Goal: Information Seeking & Learning: Learn about a topic

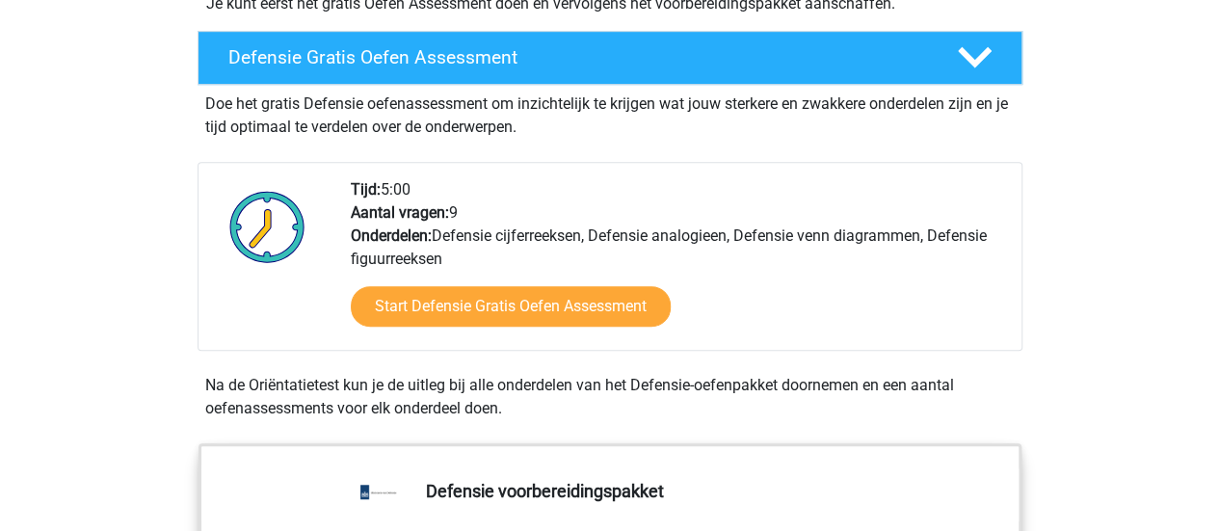
scroll to position [524, 0]
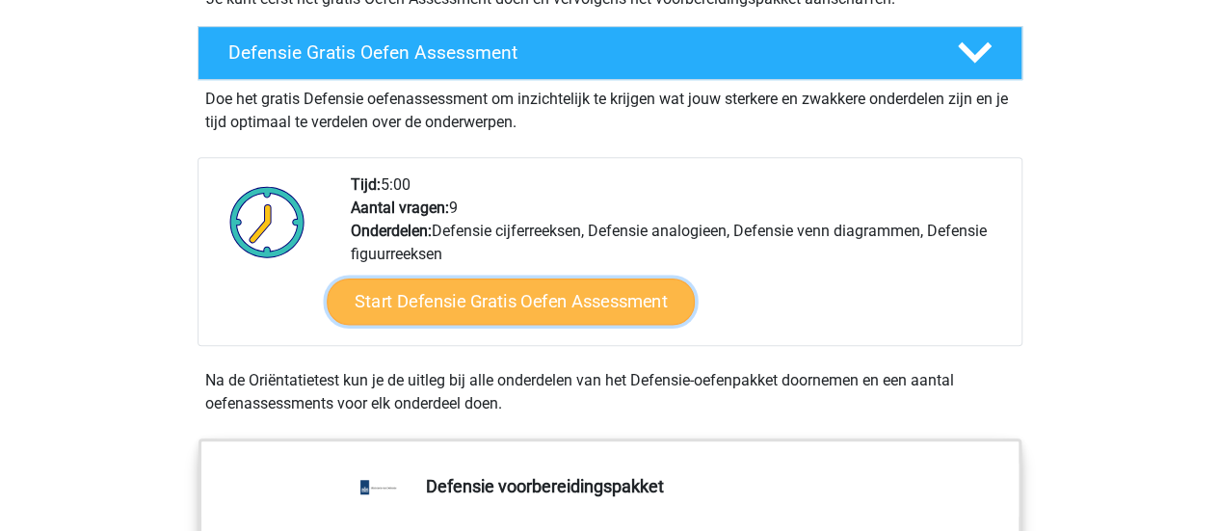
click at [513, 302] on link "Start Defensie Gratis Oefen Assessment" at bounding box center [511, 302] width 368 height 46
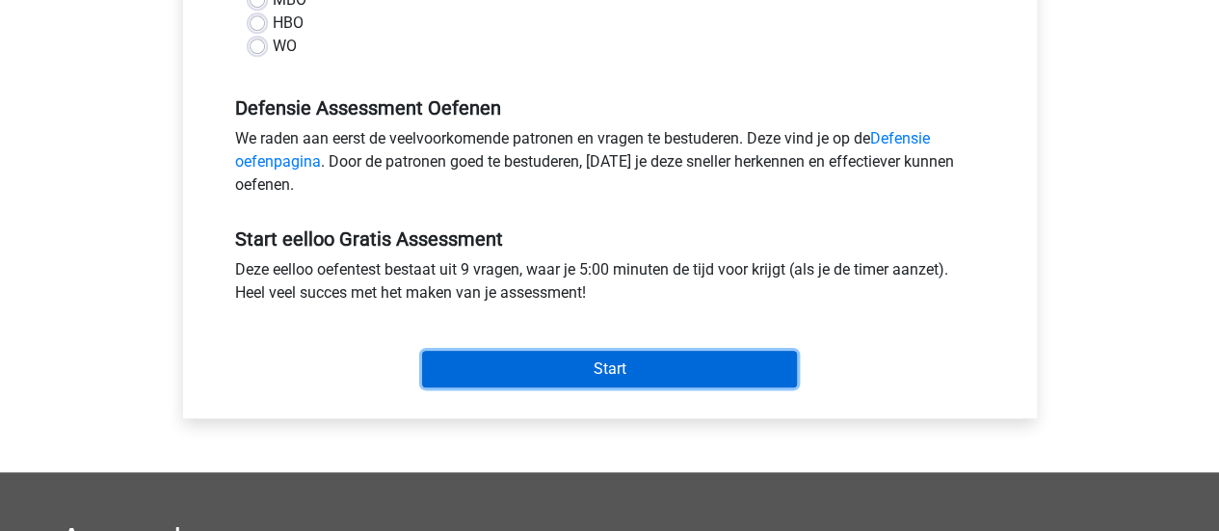
click at [535, 367] on input "Start" at bounding box center [609, 369] width 375 height 37
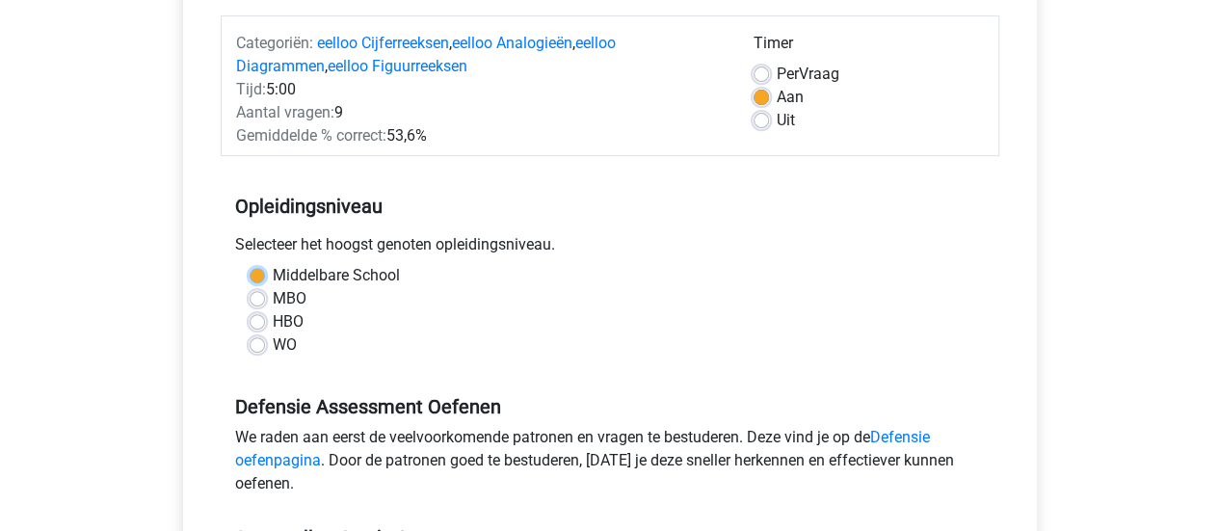
scroll to position [233, 0]
click at [237, 266] on div "Middelbare School MBO HBO WO" at bounding box center [610, 312] width 750 height 93
click at [273, 272] on label "Middelbare School" at bounding box center [336, 277] width 127 height 23
click at [258, 272] on input "Middelbare School" at bounding box center [257, 275] width 15 height 19
radio input "true"
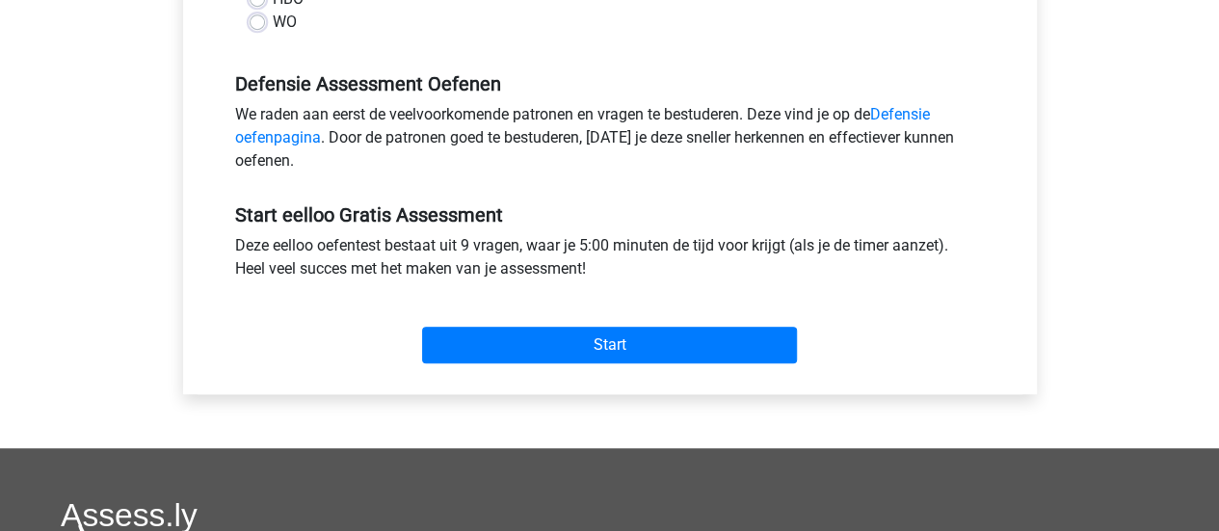
scroll to position [569, 0]
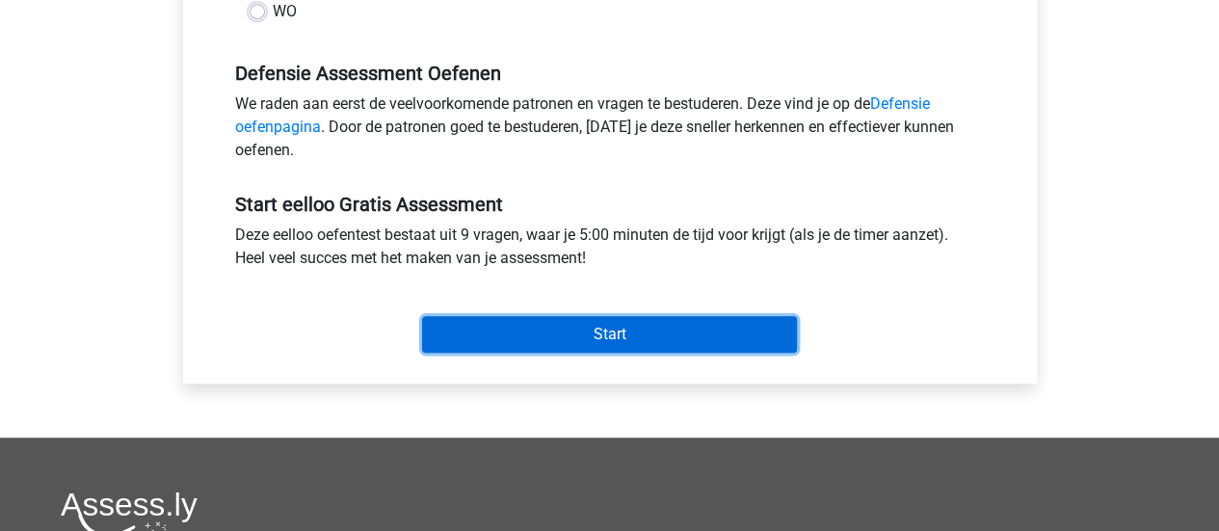
click at [615, 333] on input "Start" at bounding box center [609, 334] width 375 height 37
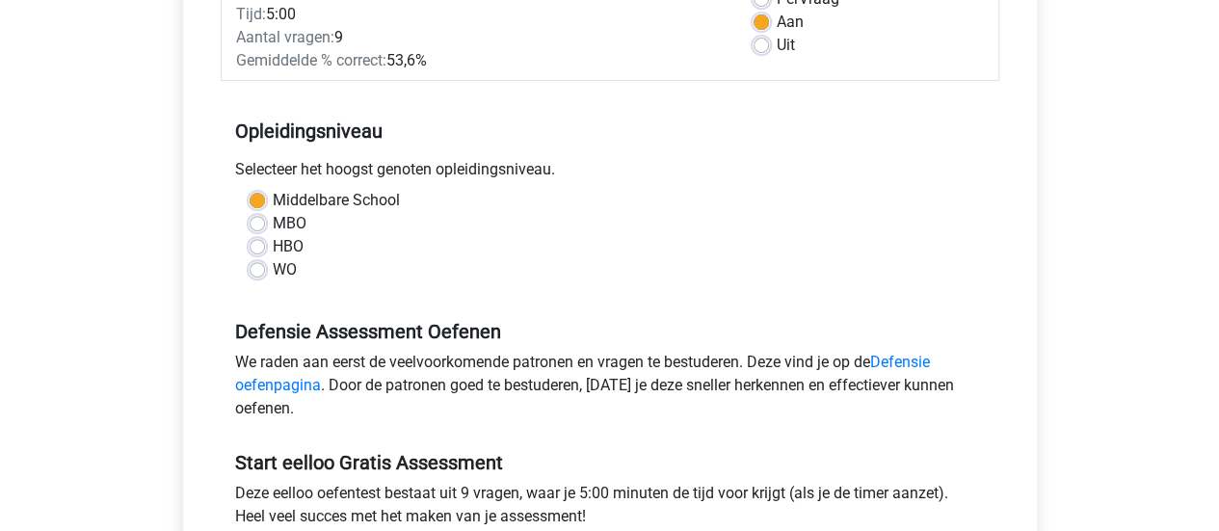
scroll to position [281, 0]
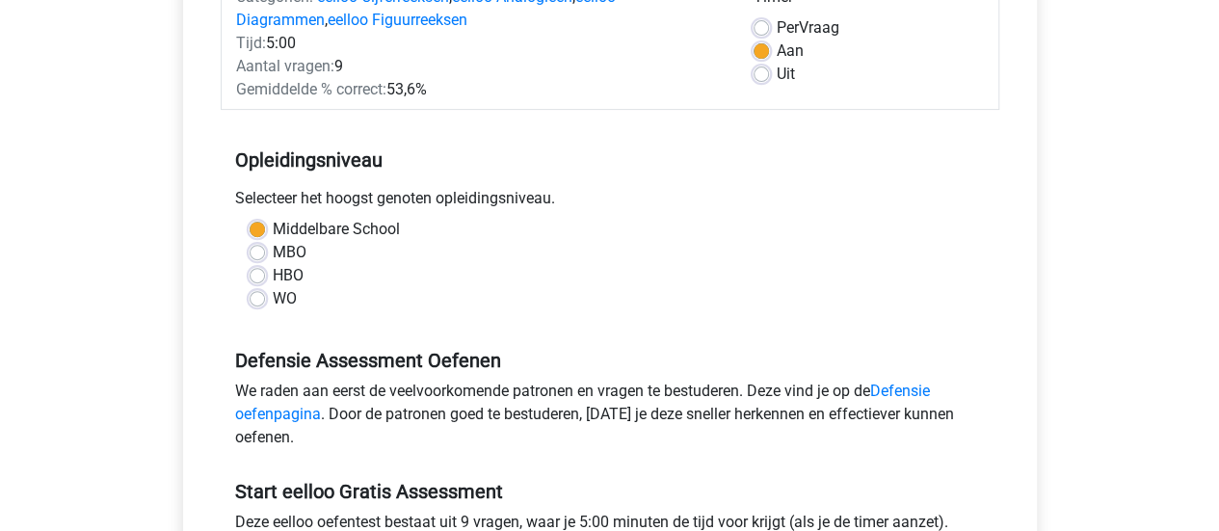
click at [273, 257] on label "MBO" at bounding box center [290, 252] width 34 height 23
click at [255, 257] on input "MBO" at bounding box center [257, 250] width 15 height 19
radio input "true"
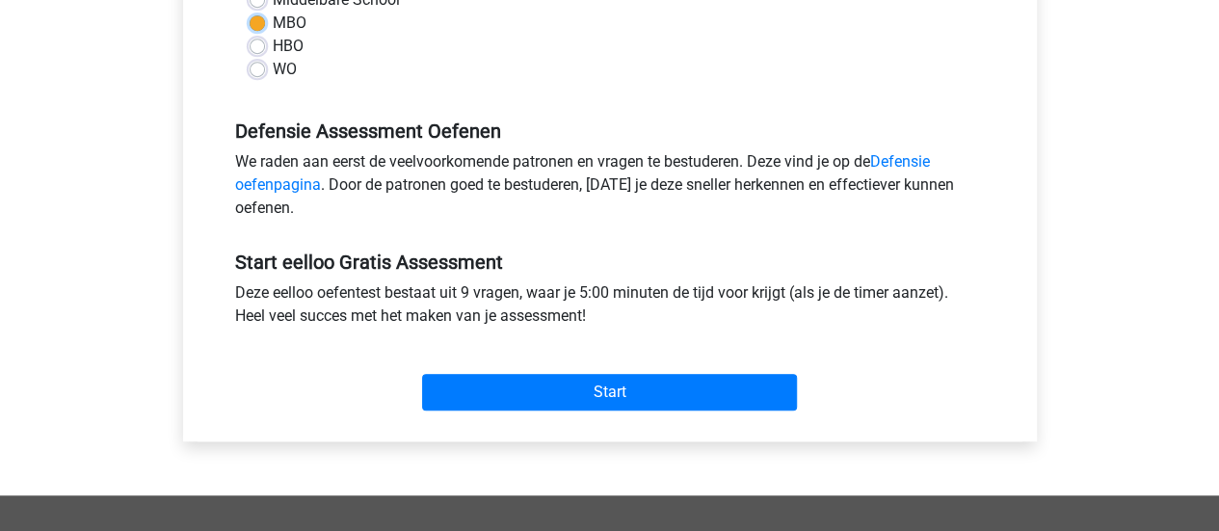
scroll to position [518, 0]
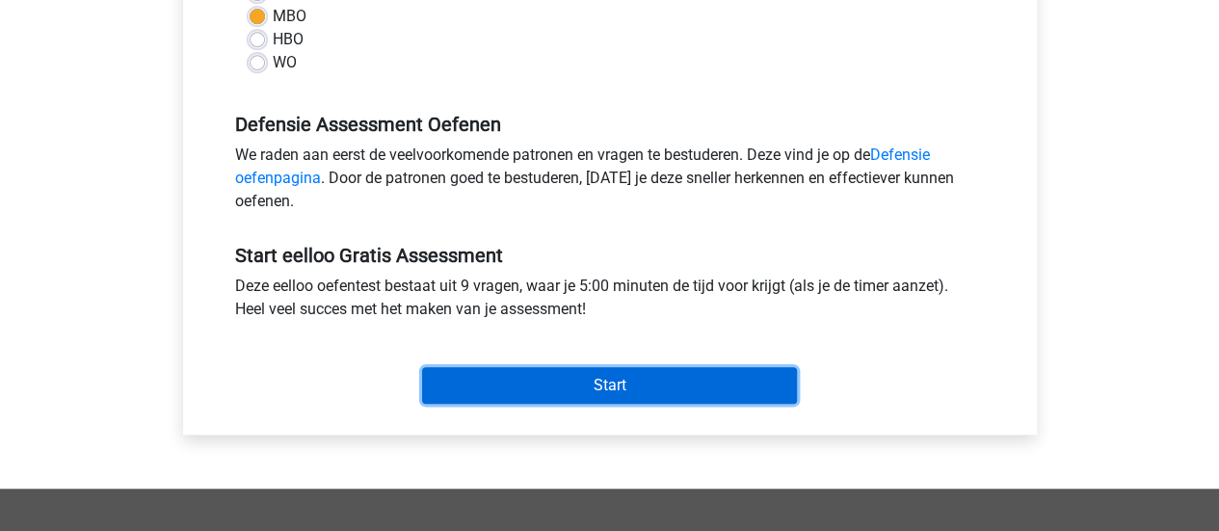
click at [646, 387] on input "Start" at bounding box center [609, 385] width 375 height 37
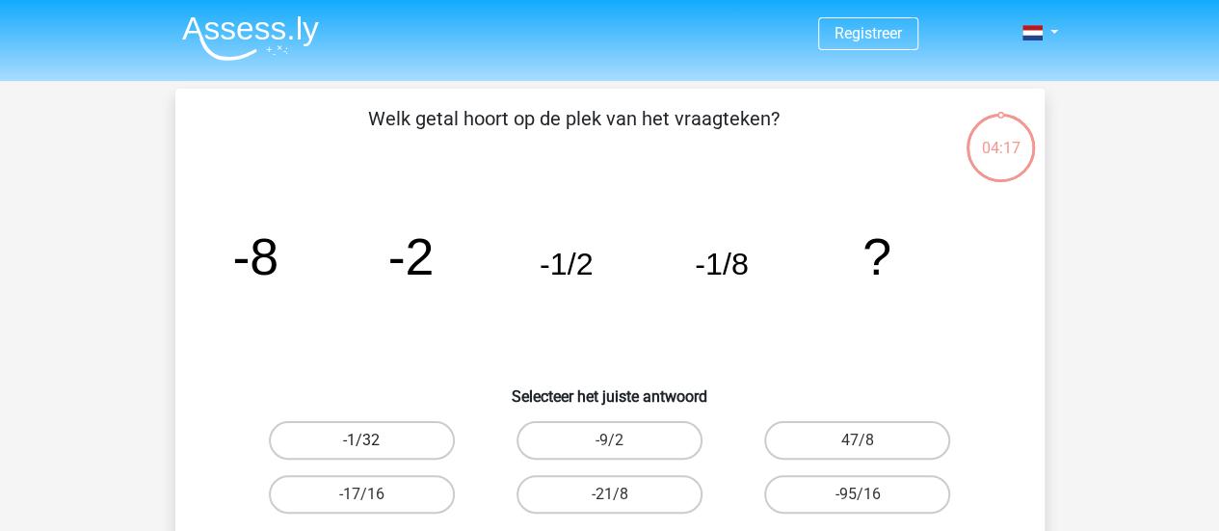
click at [382, 442] on label "-1/32" at bounding box center [362, 440] width 186 height 39
click at [374, 442] on input "-1/32" at bounding box center [367, 446] width 13 height 13
radio input "true"
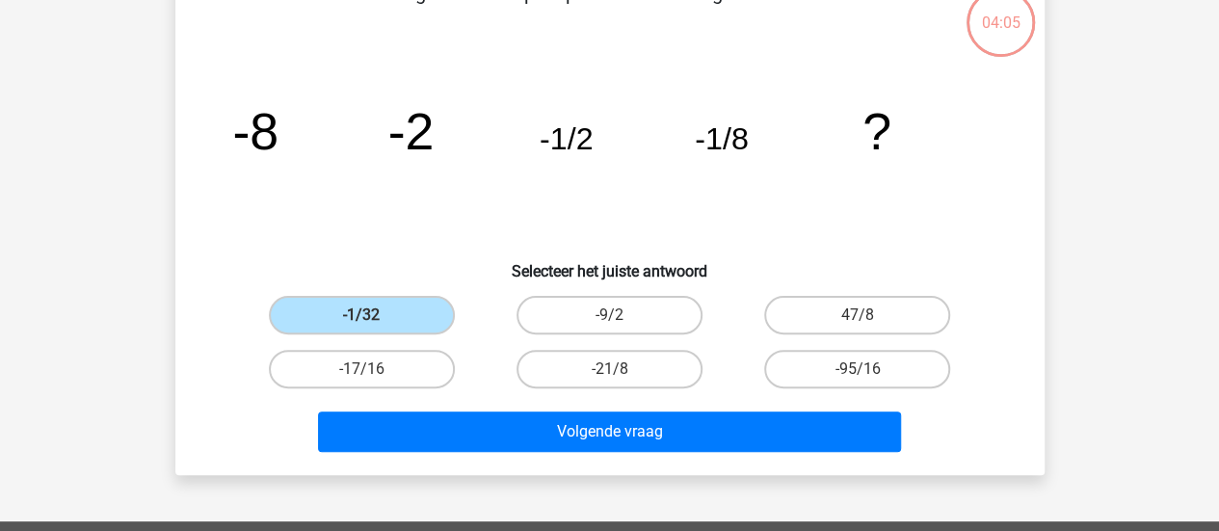
scroll to position [154, 0]
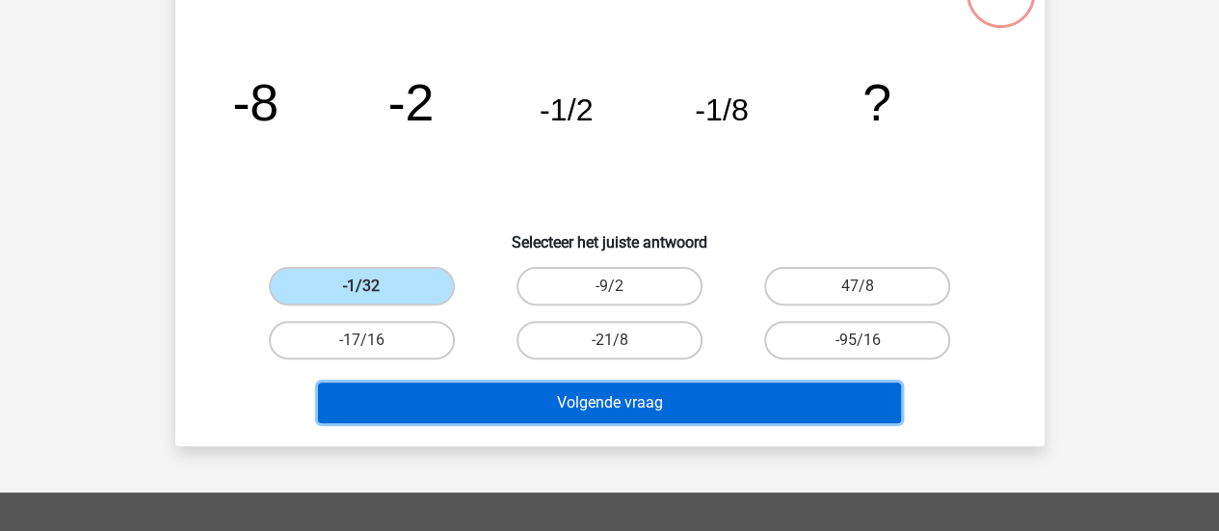
click at [840, 401] on button "Volgende vraag" at bounding box center [609, 403] width 583 height 40
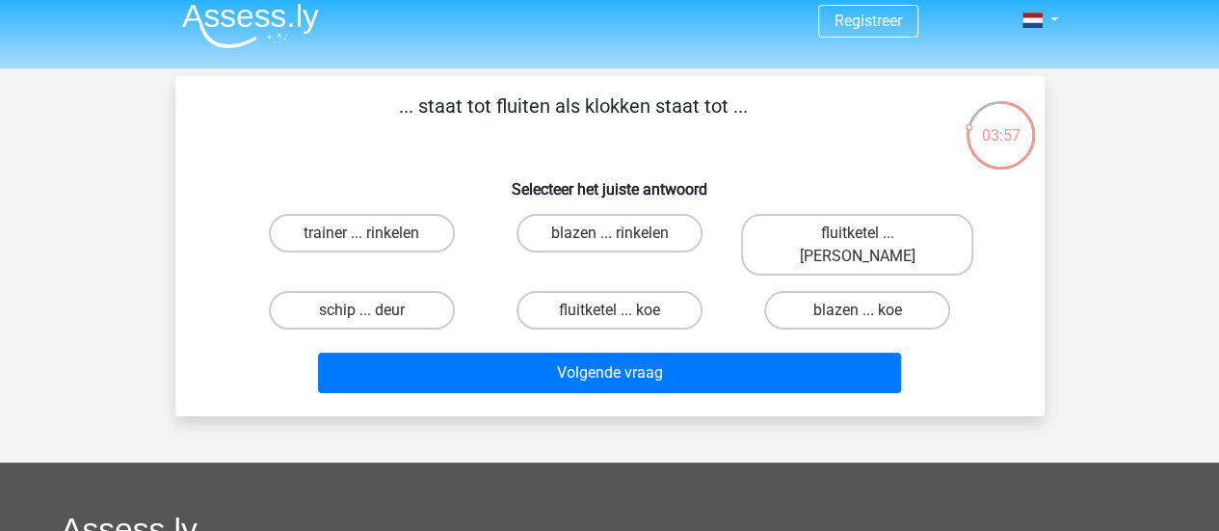
scroll to position [12, 0]
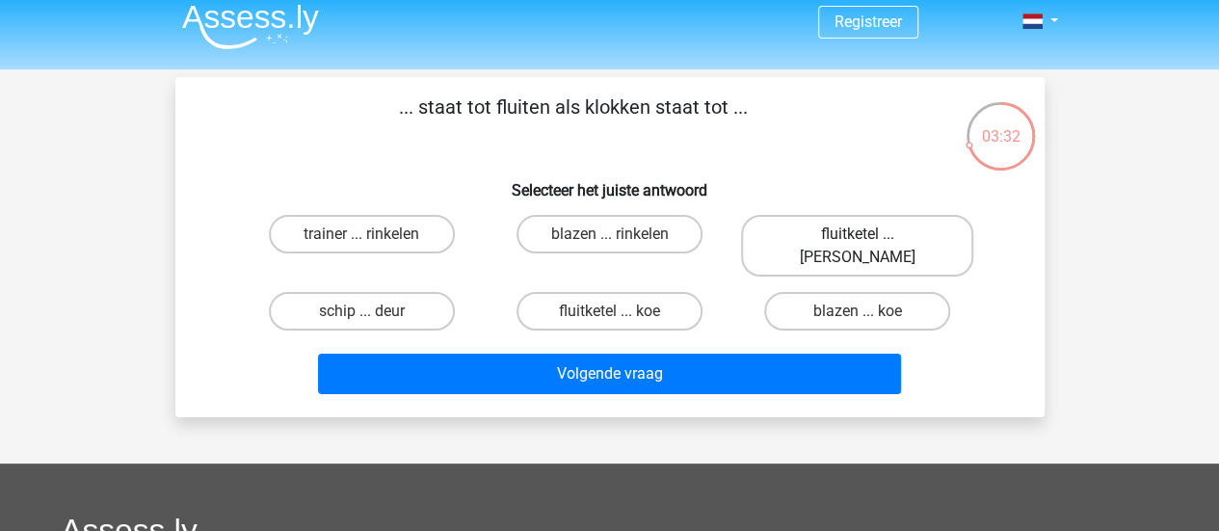
click at [910, 228] on label "fluitketel ... luiden" at bounding box center [857, 246] width 232 height 62
click at [870, 234] on input "fluitketel ... luiden" at bounding box center [864, 240] width 13 height 13
radio input "true"
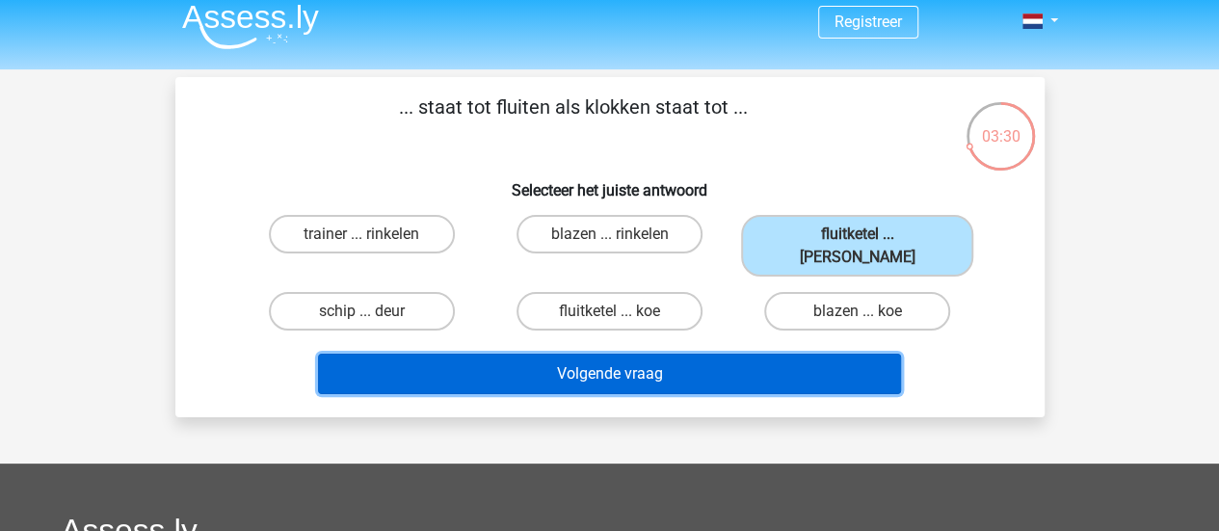
click at [850, 354] on button "Volgende vraag" at bounding box center [609, 374] width 583 height 40
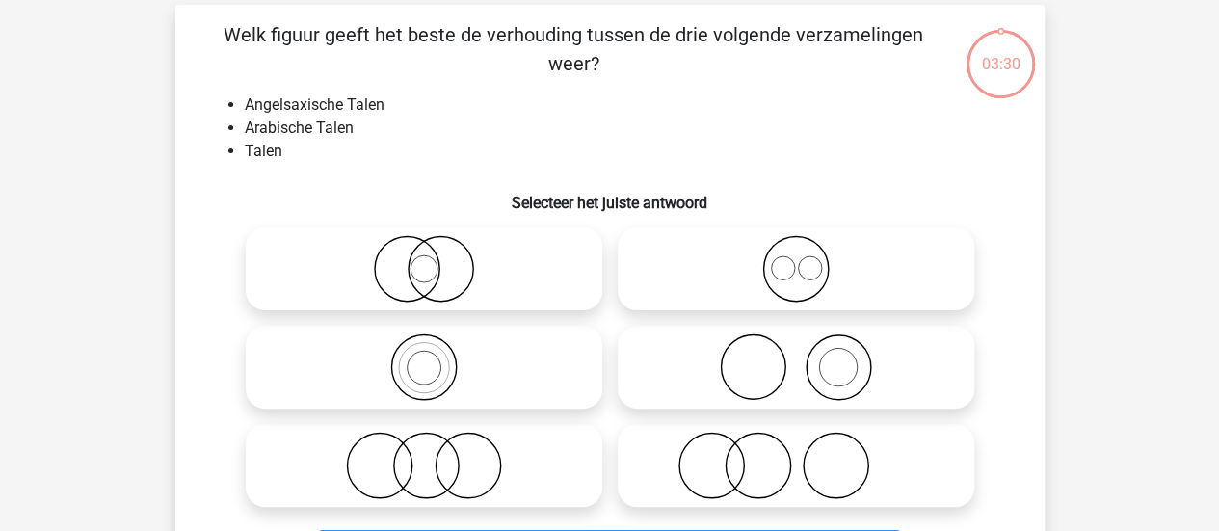
scroll to position [89, 0]
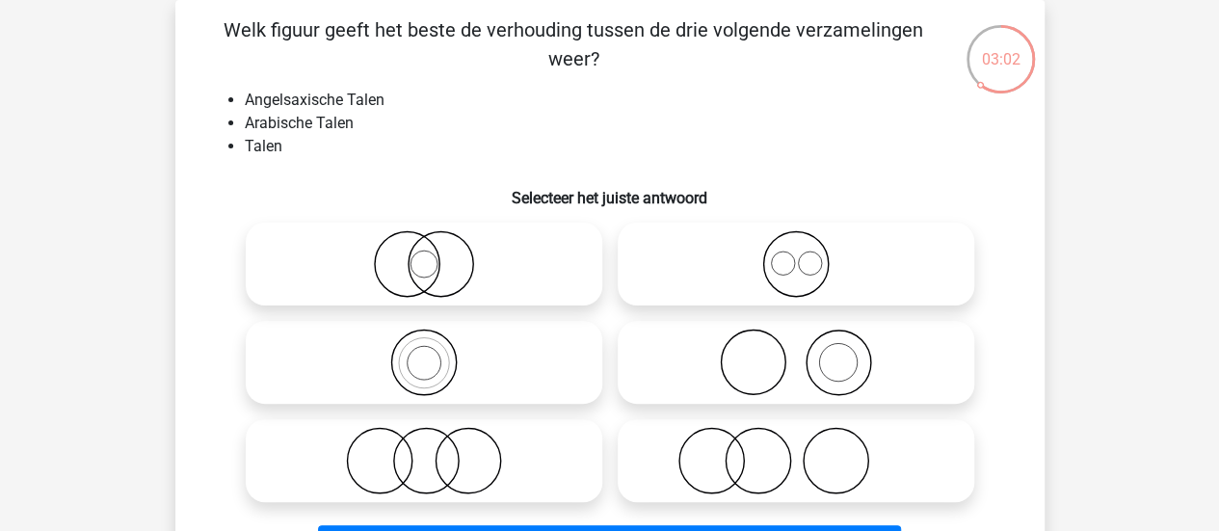
click at [796, 260] on icon at bounding box center [796, 263] width 341 height 67
click at [796, 254] on input "radio" at bounding box center [802, 248] width 13 height 13
radio input "true"
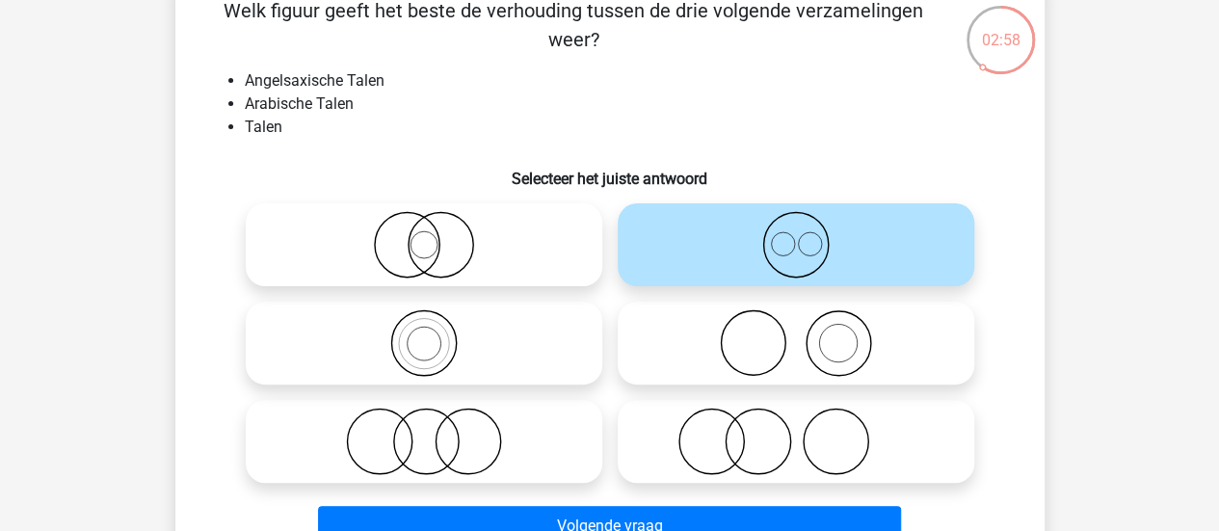
scroll to position [127, 0]
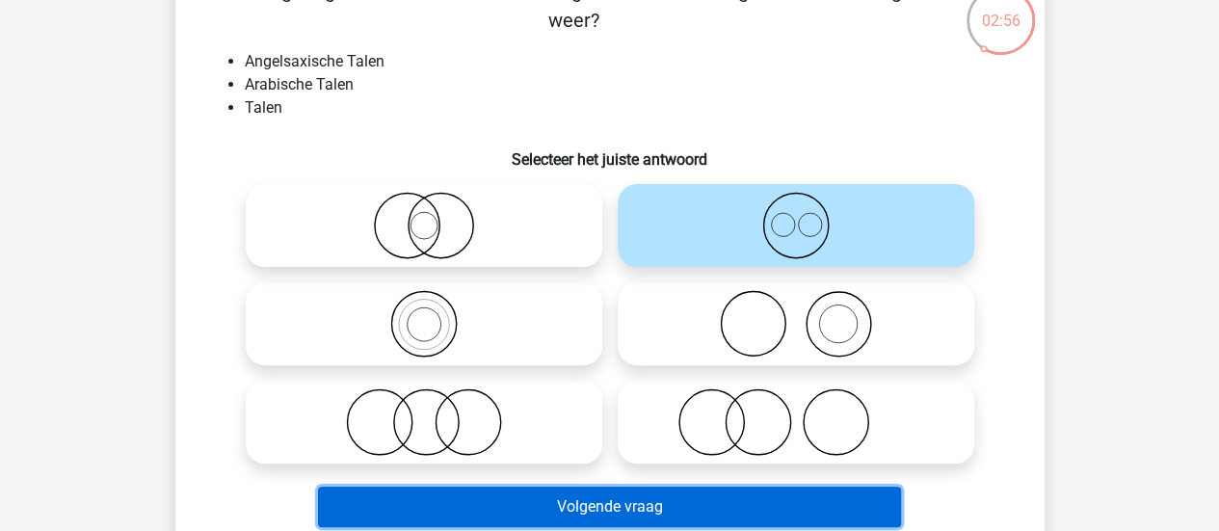
click at [871, 510] on button "Volgende vraag" at bounding box center [609, 507] width 583 height 40
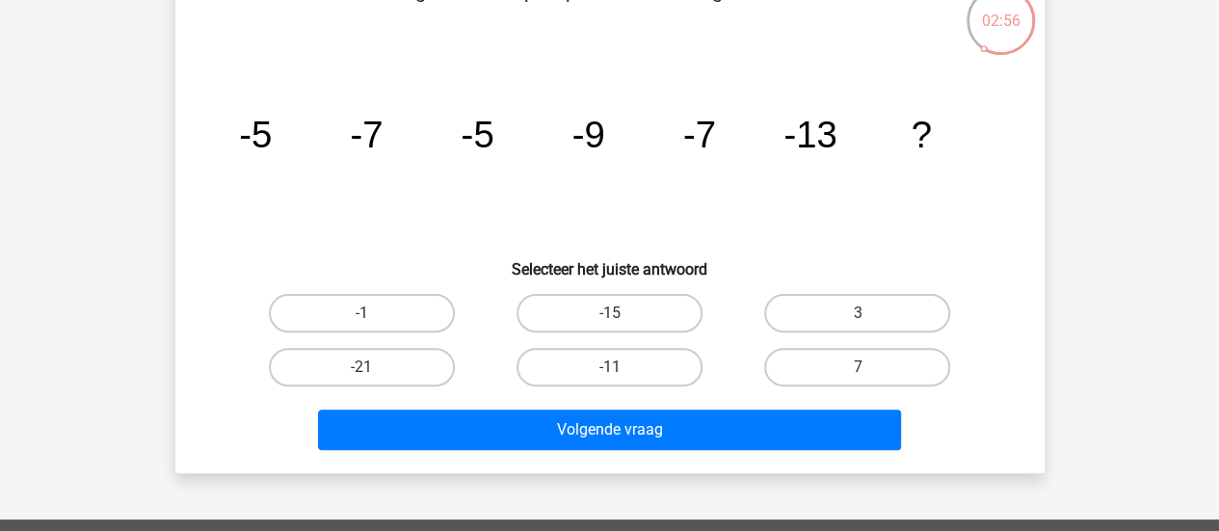
scroll to position [89, 0]
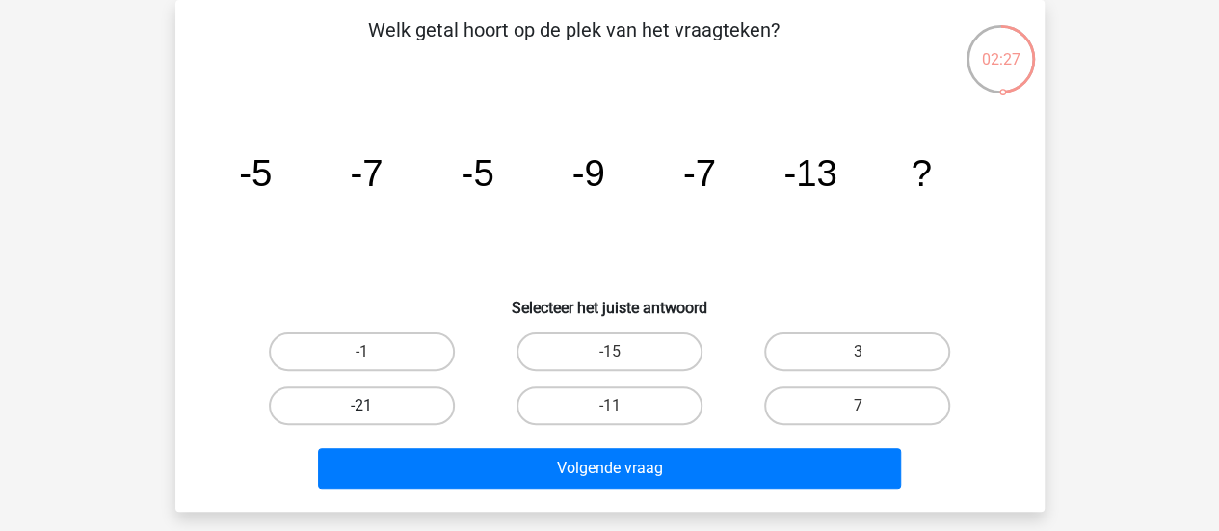
click at [331, 400] on label "-21" at bounding box center [362, 406] width 186 height 39
click at [361, 406] on input "-21" at bounding box center [367, 412] width 13 height 13
radio input "true"
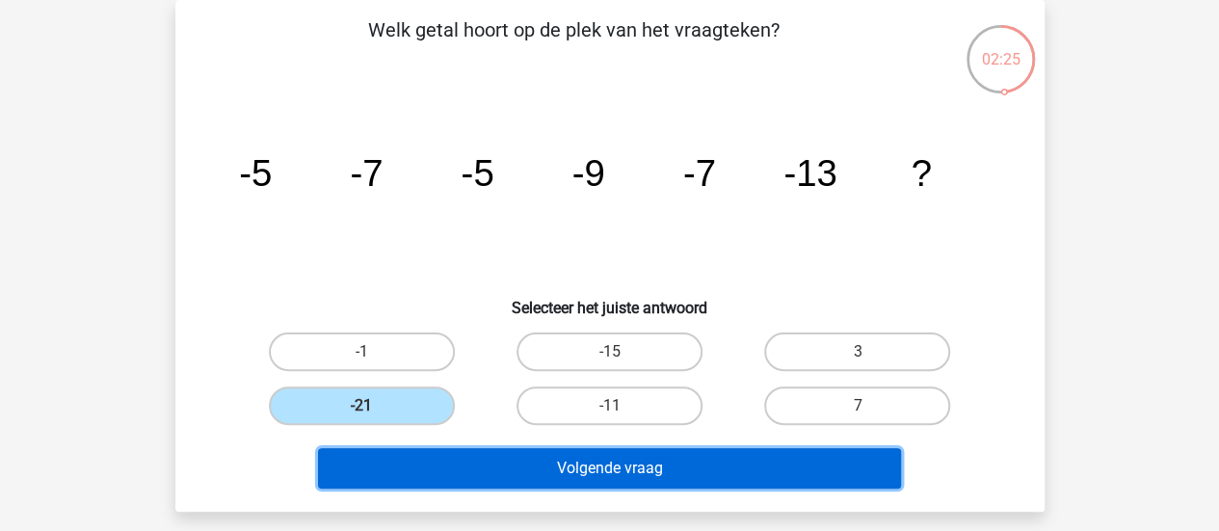
click at [511, 462] on button "Volgende vraag" at bounding box center [609, 468] width 583 height 40
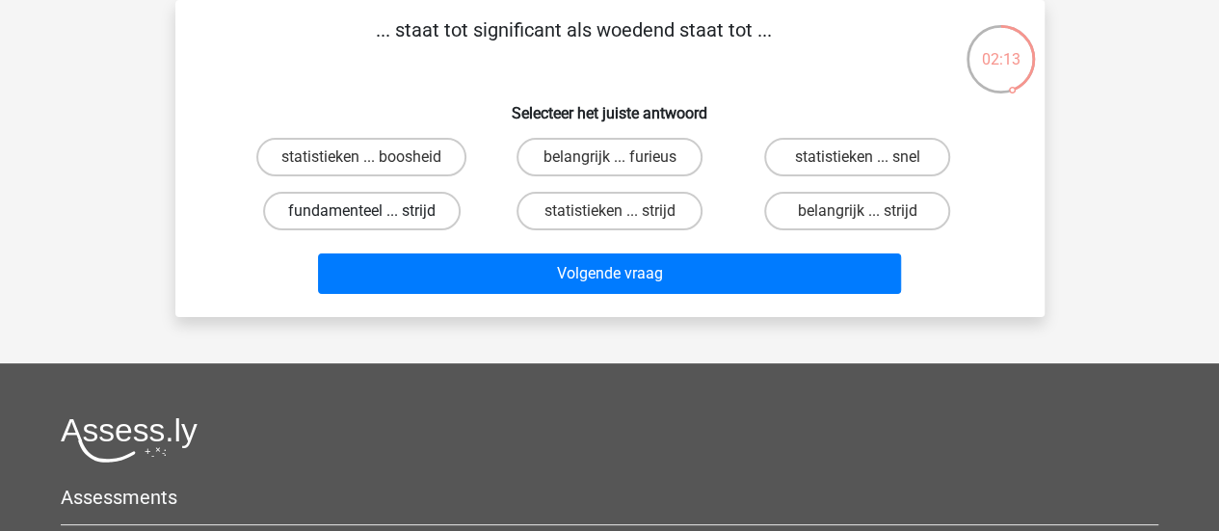
click at [399, 207] on label "fundamenteel ... strijd" at bounding box center [362, 211] width 198 height 39
click at [374, 211] on input "fundamenteel ... strijd" at bounding box center [367, 217] width 13 height 13
radio input "true"
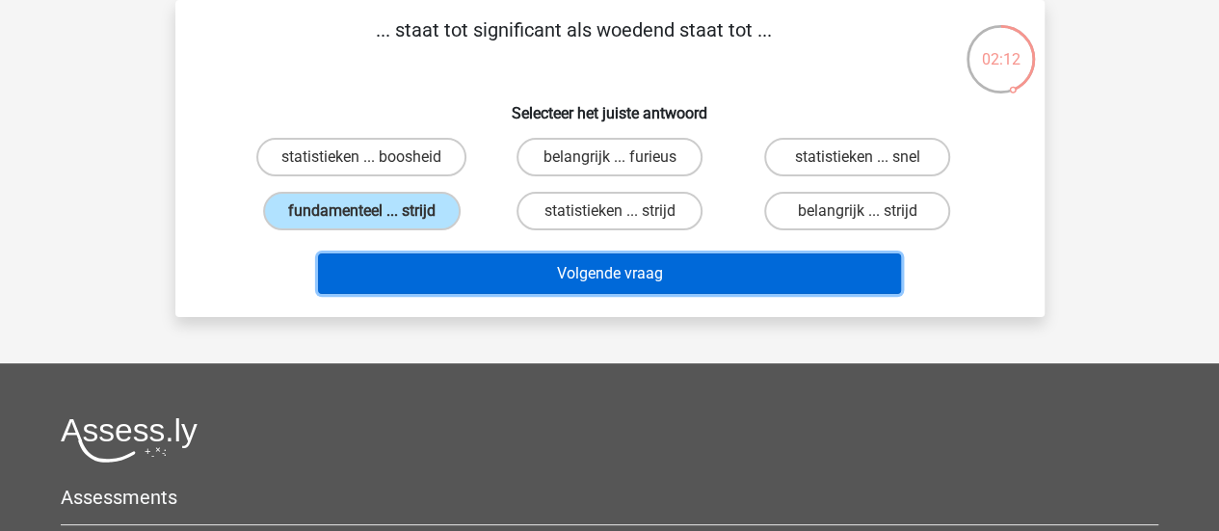
click at [538, 264] on button "Volgende vraag" at bounding box center [609, 273] width 583 height 40
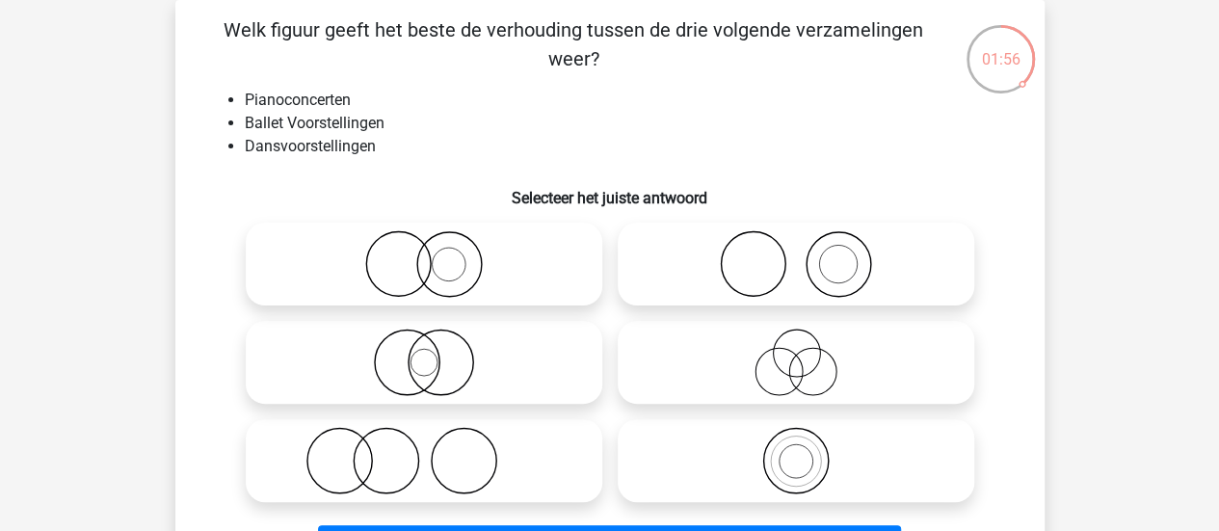
click at [769, 275] on icon at bounding box center [796, 263] width 341 height 67
click at [796, 254] on input "radio" at bounding box center [802, 248] width 13 height 13
radio input "true"
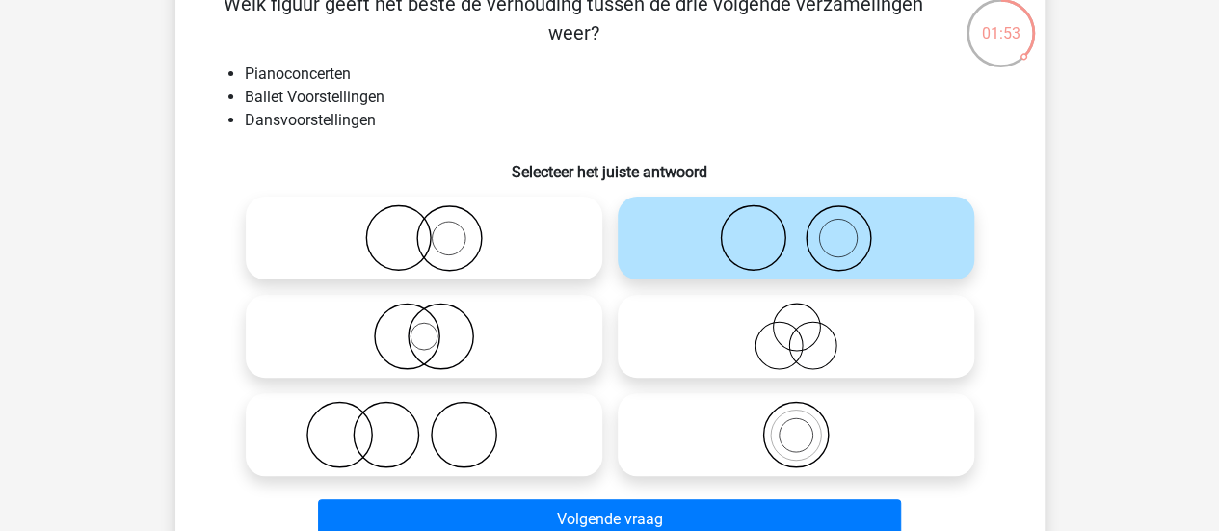
scroll to position [127, 0]
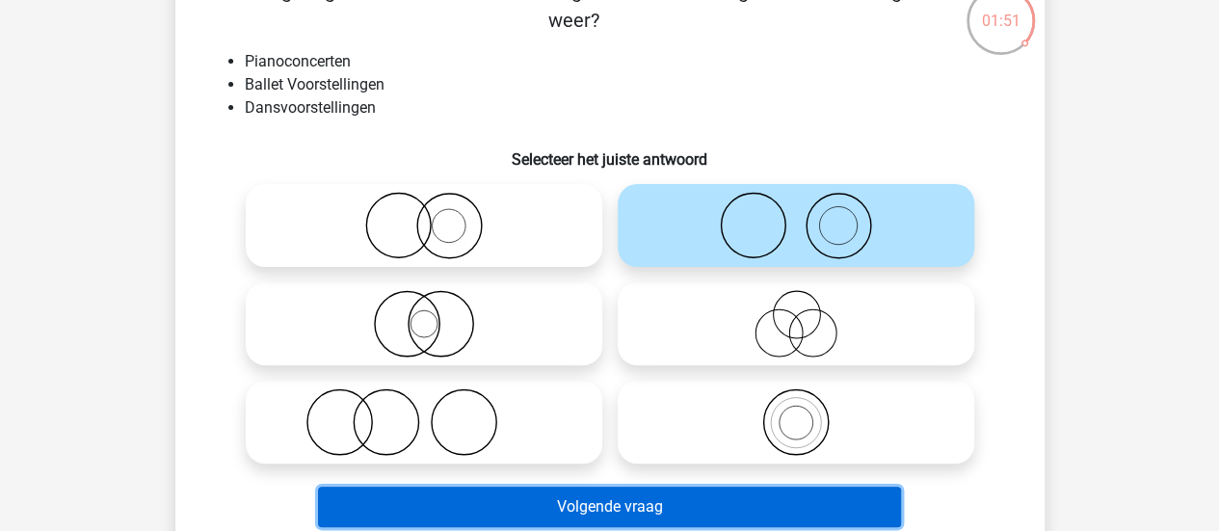
click at [866, 502] on button "Volgende vraag" at bounding box center [609, 507] width 583 height 40
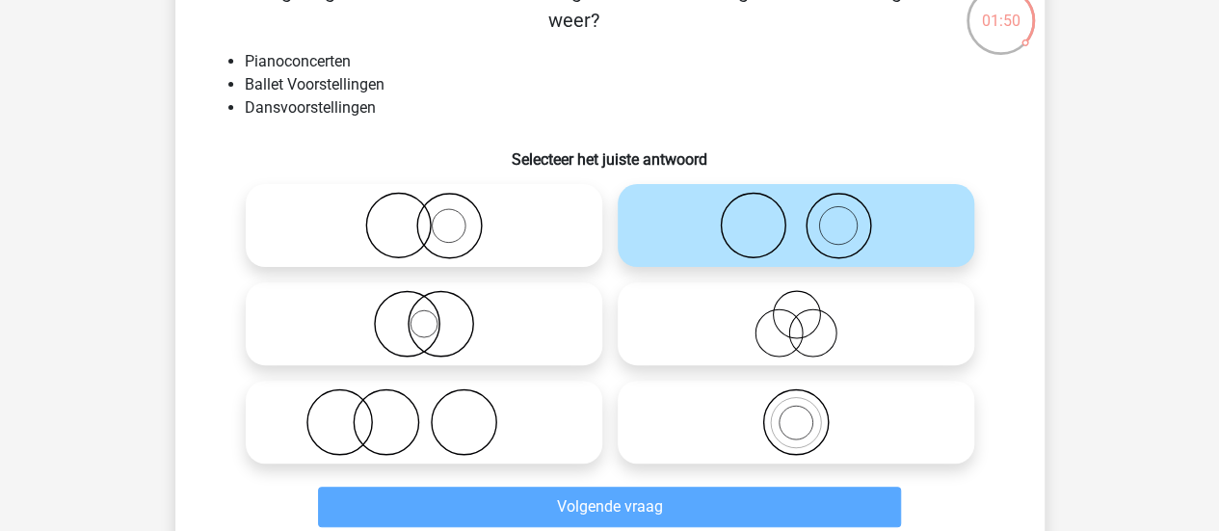
scroll to position [89, 0]
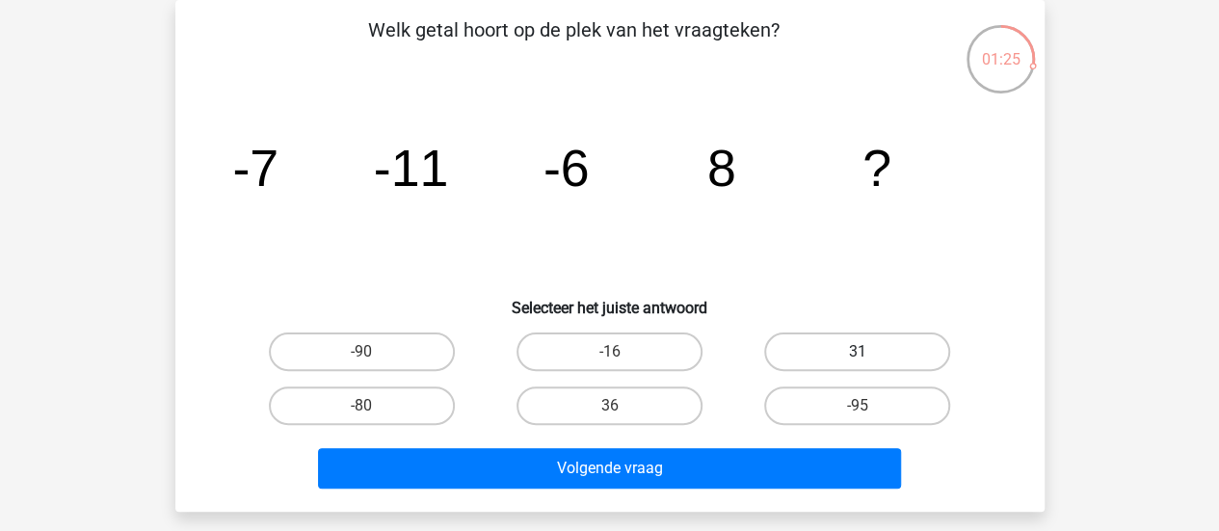
click at [889, 360] on label "31" at bounding box center [857, 352] width 186 height 39
click at [870, 360] on input "31" at bounding box center [864, 358] width 13 height 13
radio input "true"
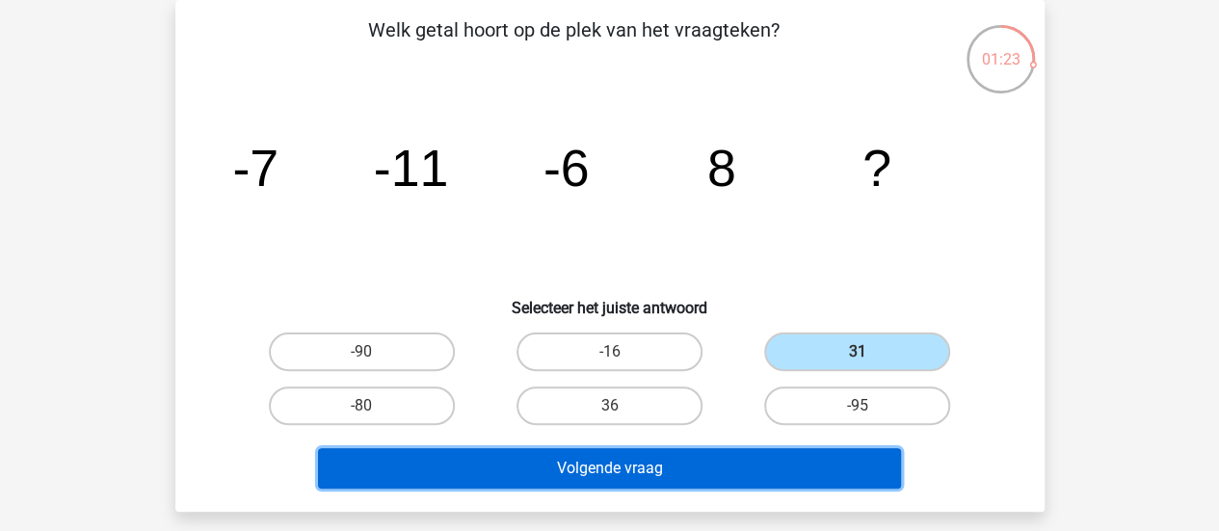
click at [808, 464] on button "Volgende vraag" at bounding box center [609, 468] width 583 height 40
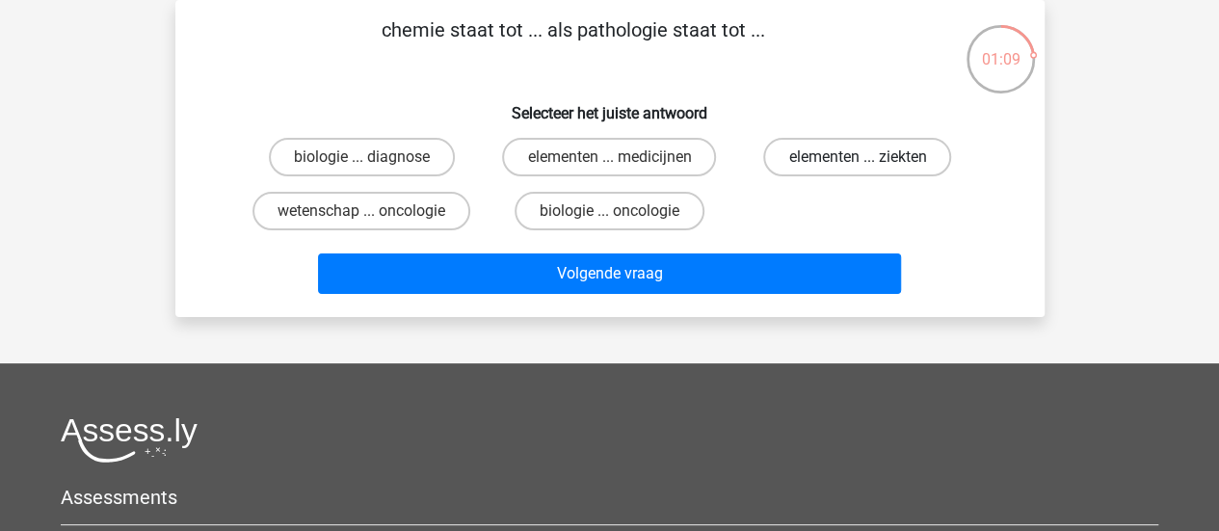
click at [840, 144] on label "elementen ... ziekten" at bounding box center [857, 157] width 188 height 39
click at [858, 157] on input "elementen ... ziekten" at bounding box center [864, 163] width 13 height 13
radio input "true"
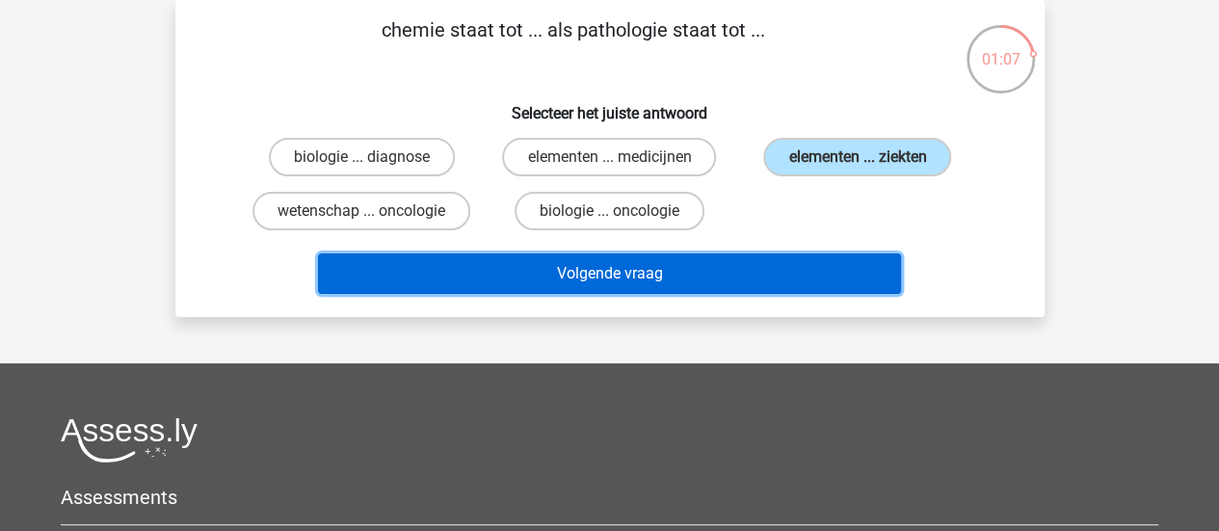
click at [773, 286] on button "Volgende vraag" at bounding box center [609, 273] width 583 height 40
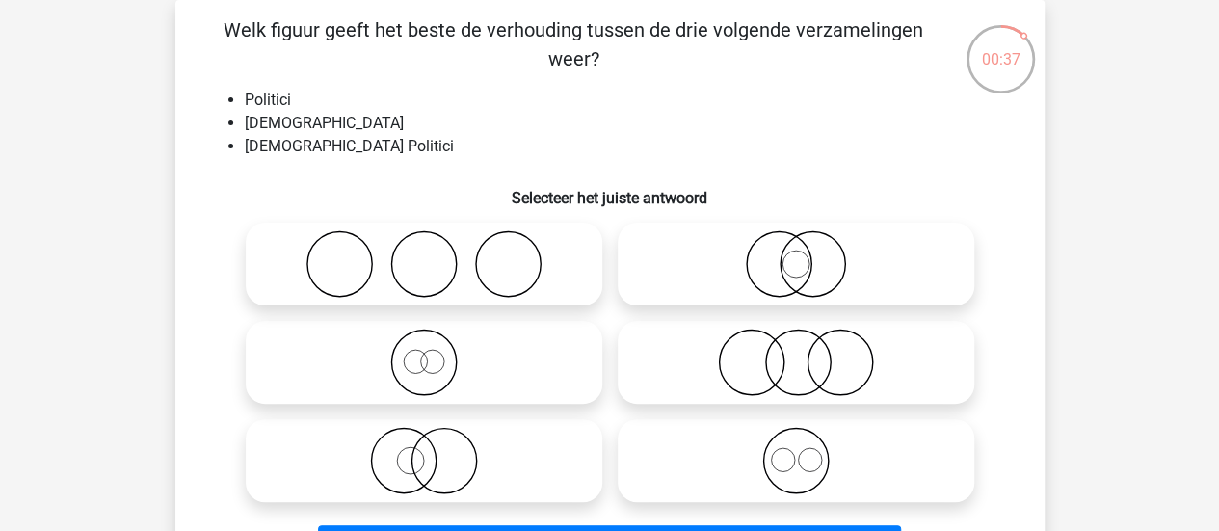
click at [821, 336] on circle at bounding box center [840, 363] width 65 height 65
click at [809, 340] on input "radio" at bounding box center [802, 346] width 13 height 13
radio input "true"
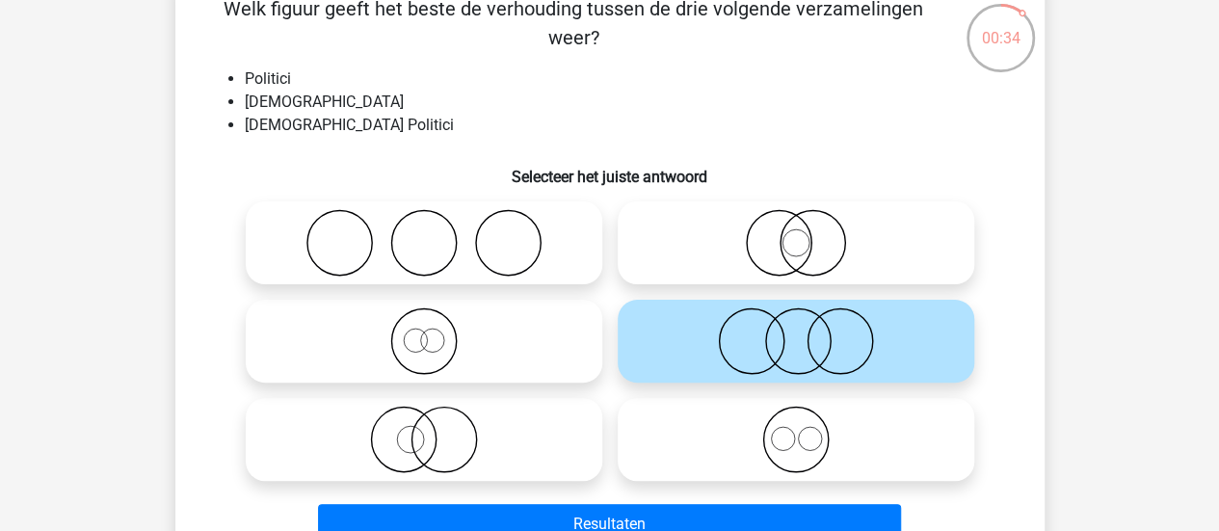
scroll to position [127, 0]
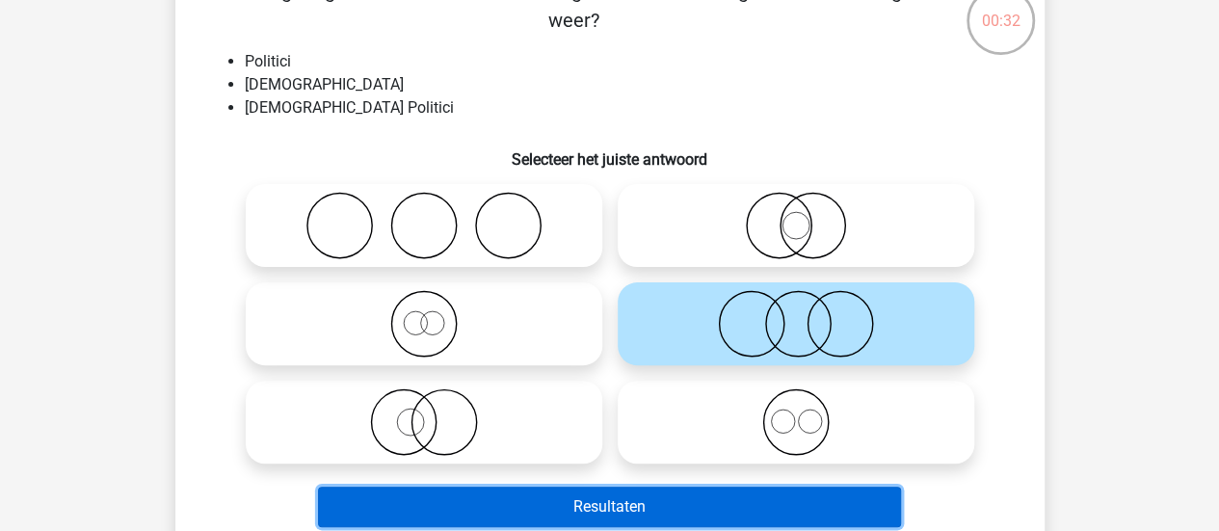
click at [861, 509] on button "Resultaten" at bounding box center [609, 507] width 583 height 40
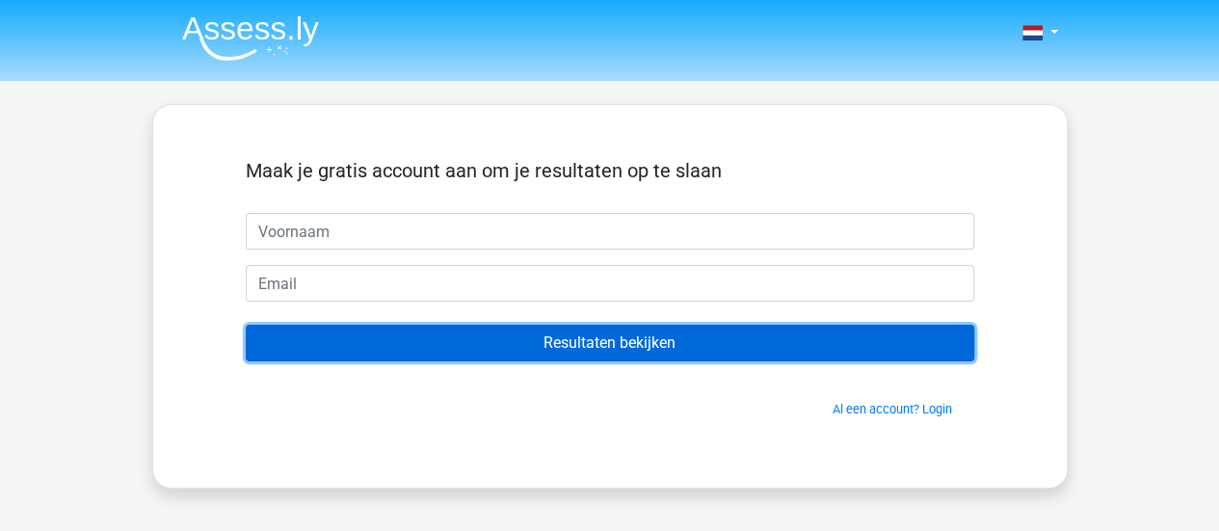
click at [723, 338] on input "Resultaten bekijken" at bounding box center [610, 343] width 729 height 37
click at [573, 356] on input "Resultaten bekijken" at bounding box center [610, 343] width 729 height 37
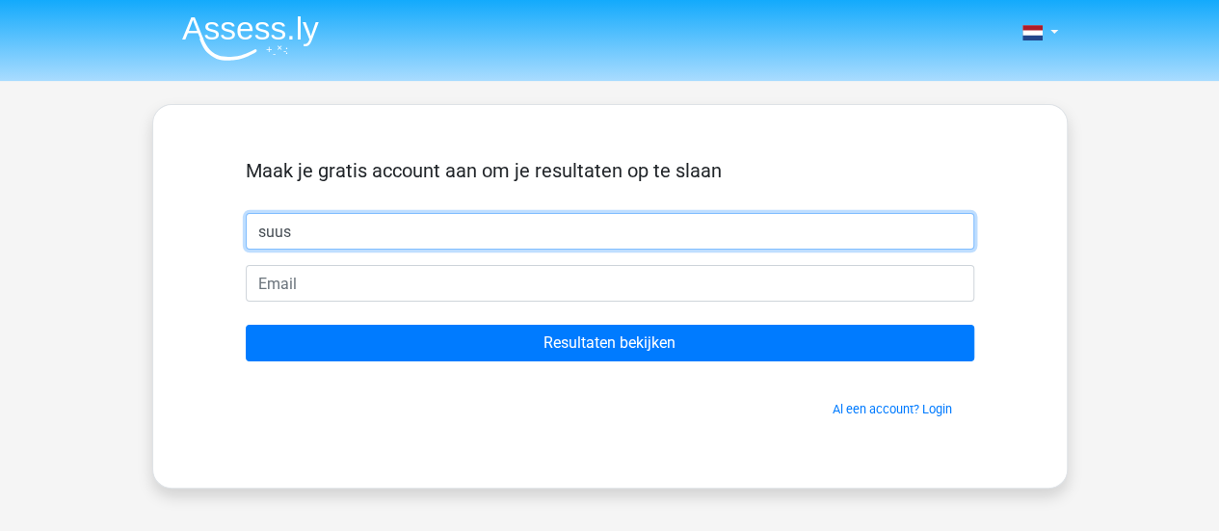
type input "suus"
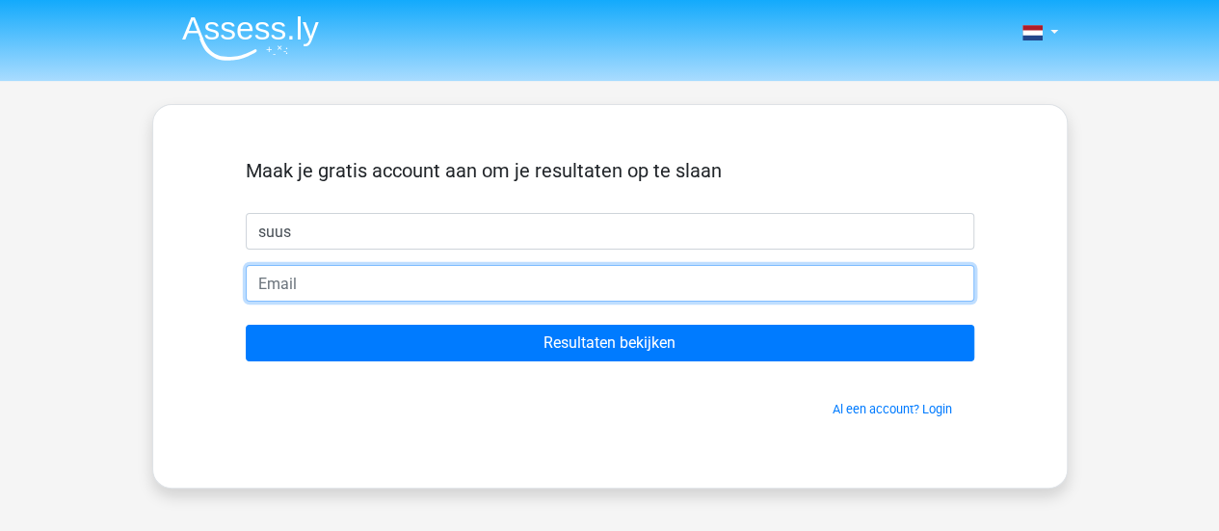
click at [405, 290] on input "email" at bounding box center [610, 283] width 729 height 37
type input "[EMAIL_ADDRESS][DOMAIN_NAME]"
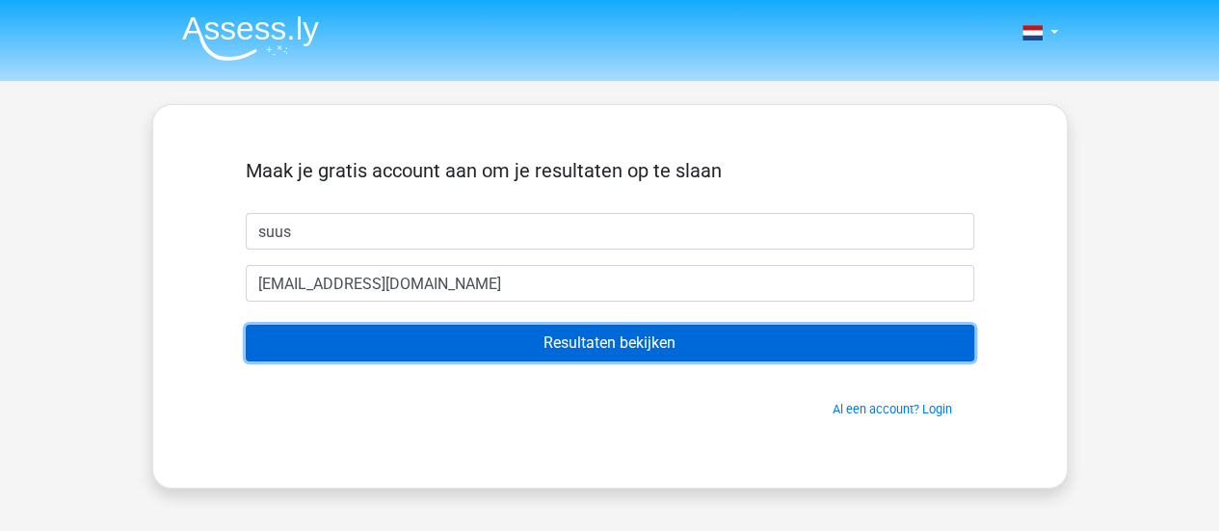
click at [603, 338] on input "Resultaten bekijken" at bounding box center [610, 343] width 729 height 37
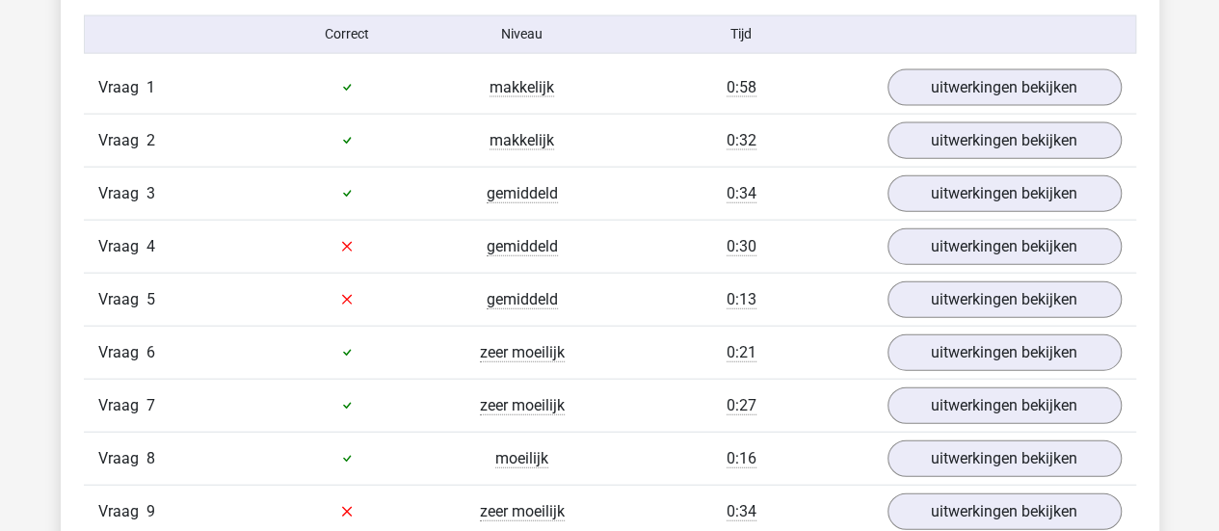
scroll to position [2142, 0]
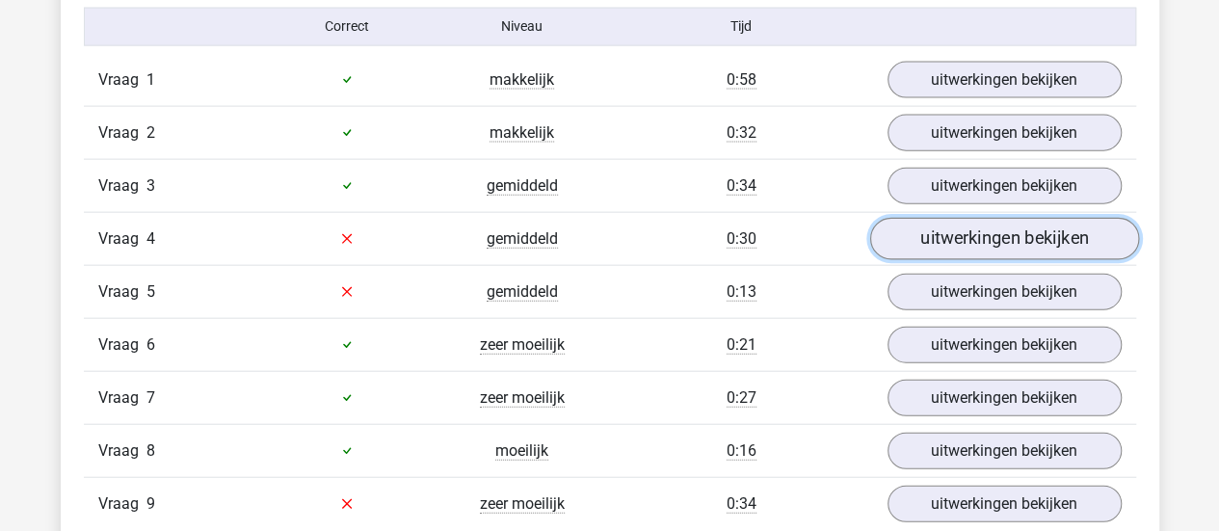
click at [903, 227] on link "uitwerkingen bekijken" at bounding box center [1003, 239] width 269 height 42
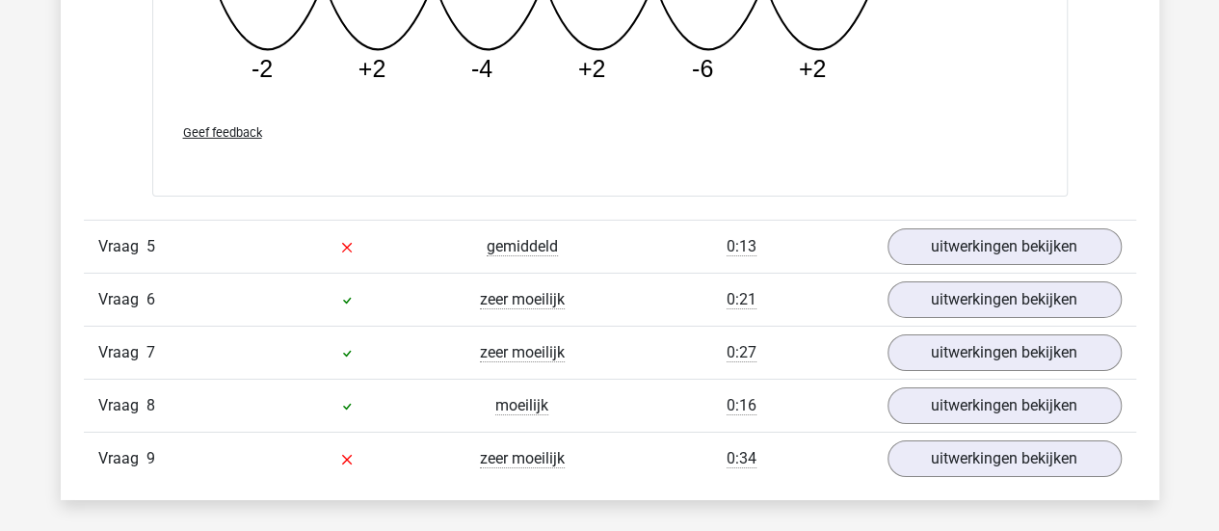
scroll to position [3077, 0]
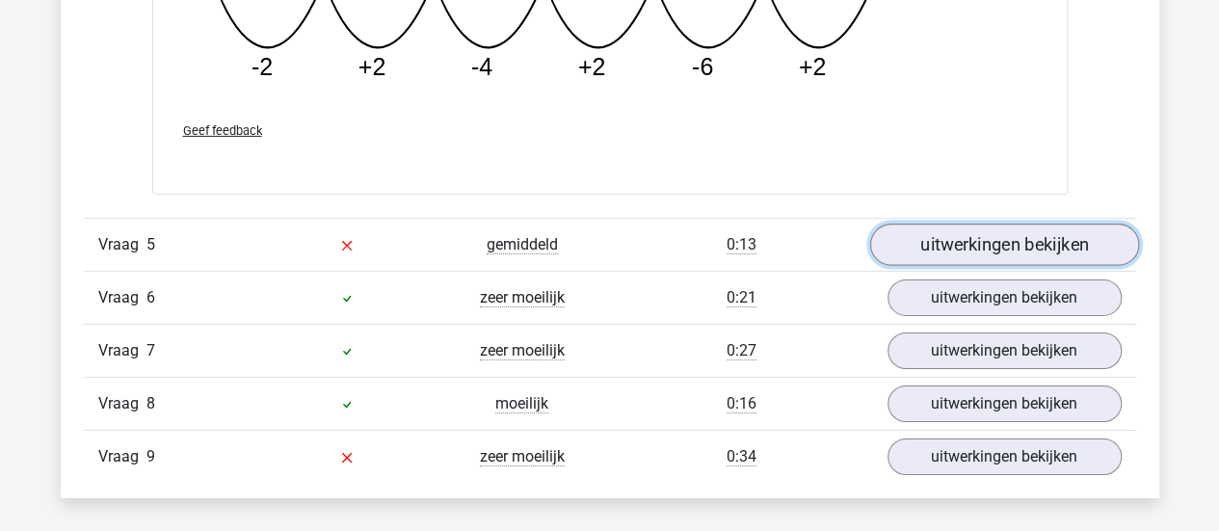
click at [952, 227] on link "uitwerkingen bekijken" at bounding box center [1003, 246] width 269 height 42
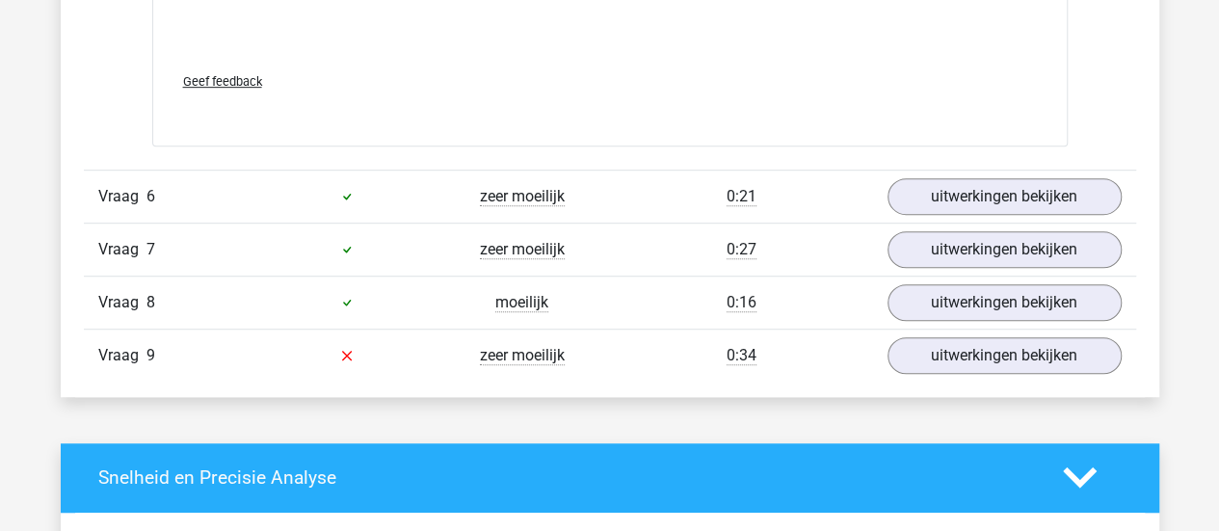
scroll to position [4141, 0]
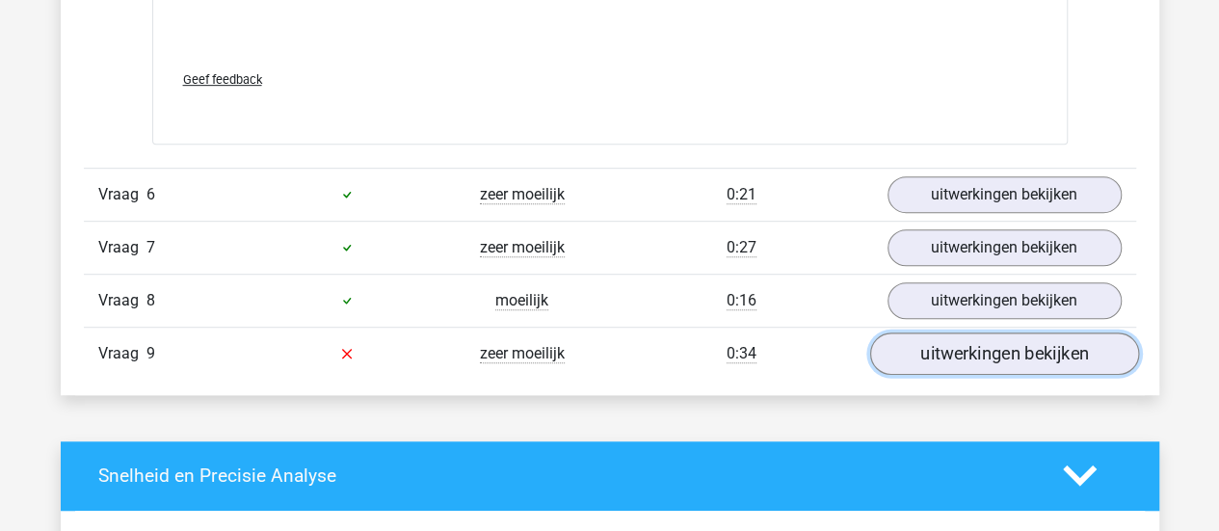
click at [989, 333] on link "uitwerkingen bekijken" at bounding box center [1003, 354] width 269 height 42
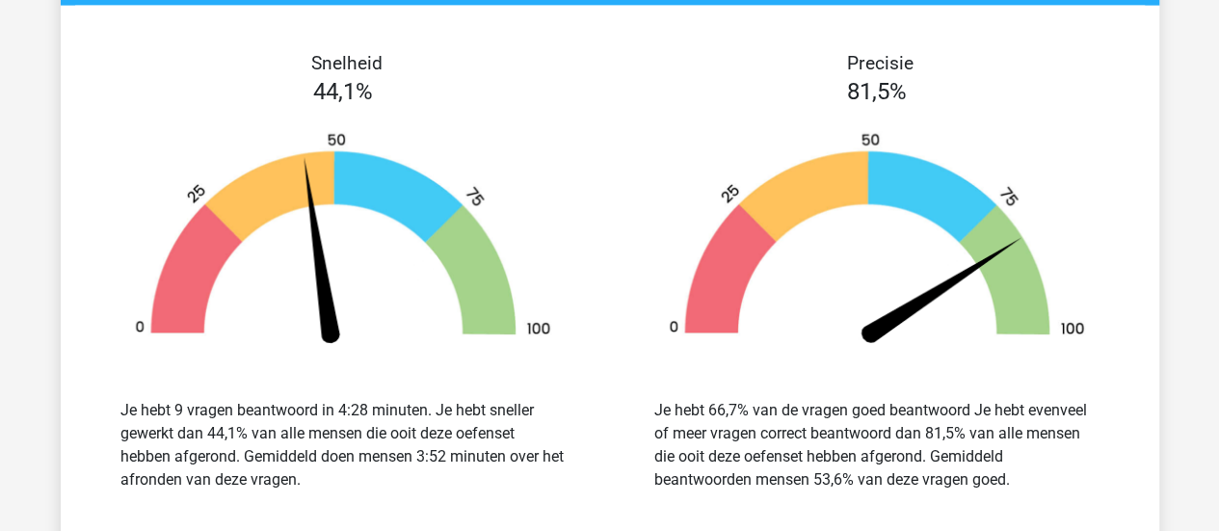
scroll to position [5883, 0]
